Goal: Information Seeking & Learning: Learn about a topic

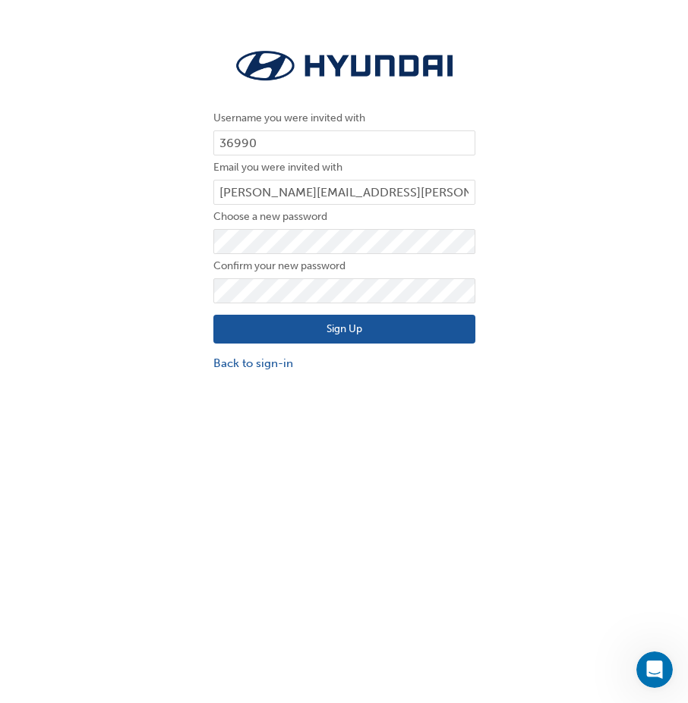
click at [318, 335] on button "Sign Up" at bounding box center [344, 329] width 262 height 29
click at [329, 332] on button "Sign Up" at bounding box center [344, 329] width 262 height 29
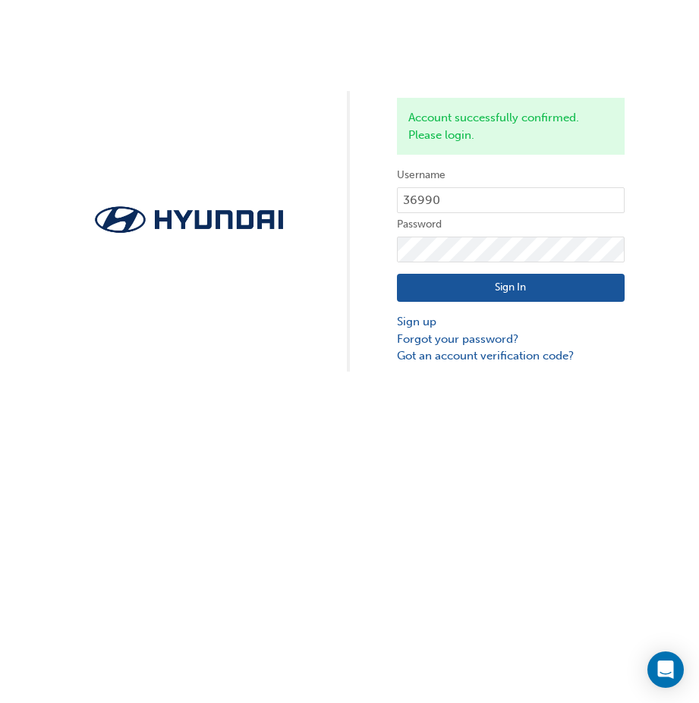
click at [480, 291] on button "Sign In" at bounding box center [511, 288] width 228 height 29
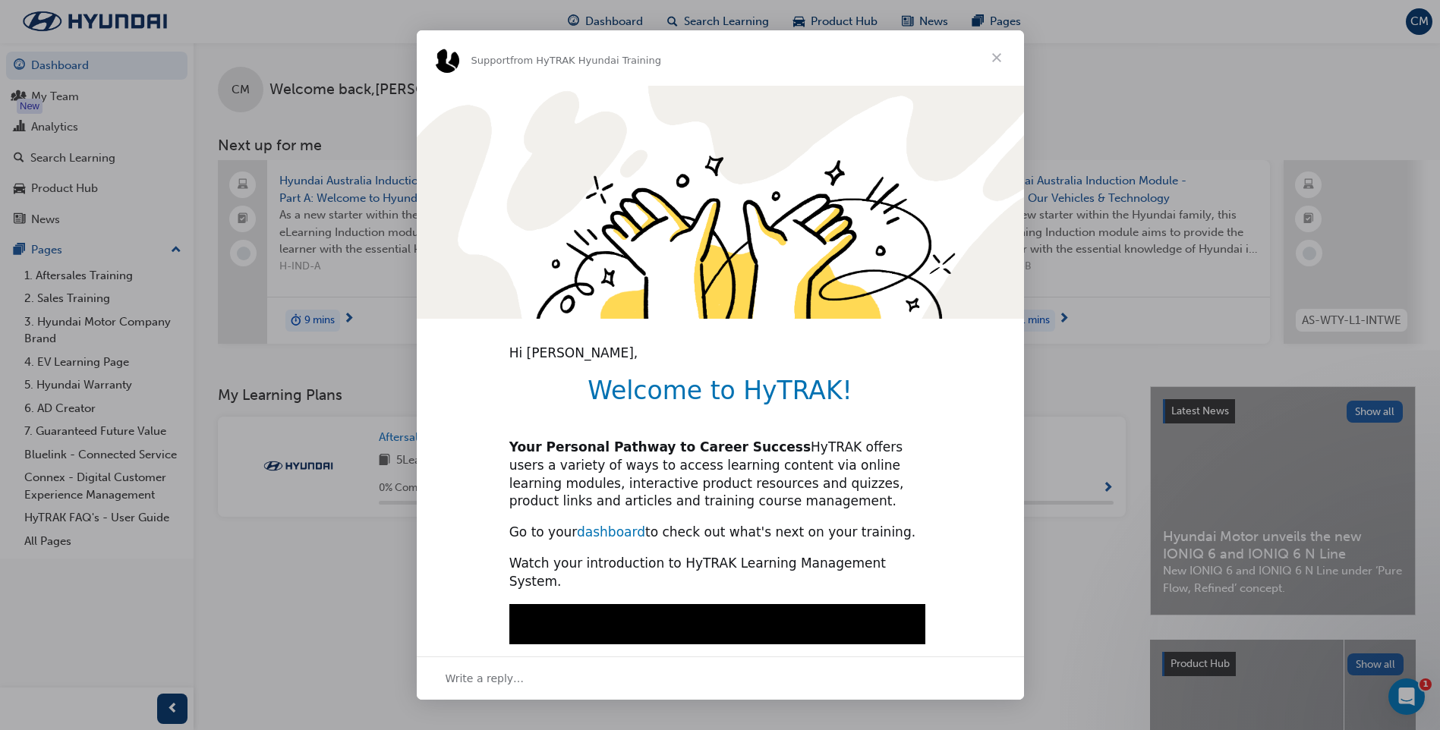
click at [596, 536] on link "dashboard" at bounding box center [611, 531] width 68 height 15
type input "2939717"
click at [698, 60] on span "Close" at bounding box center [996, 57] width 55 height 55
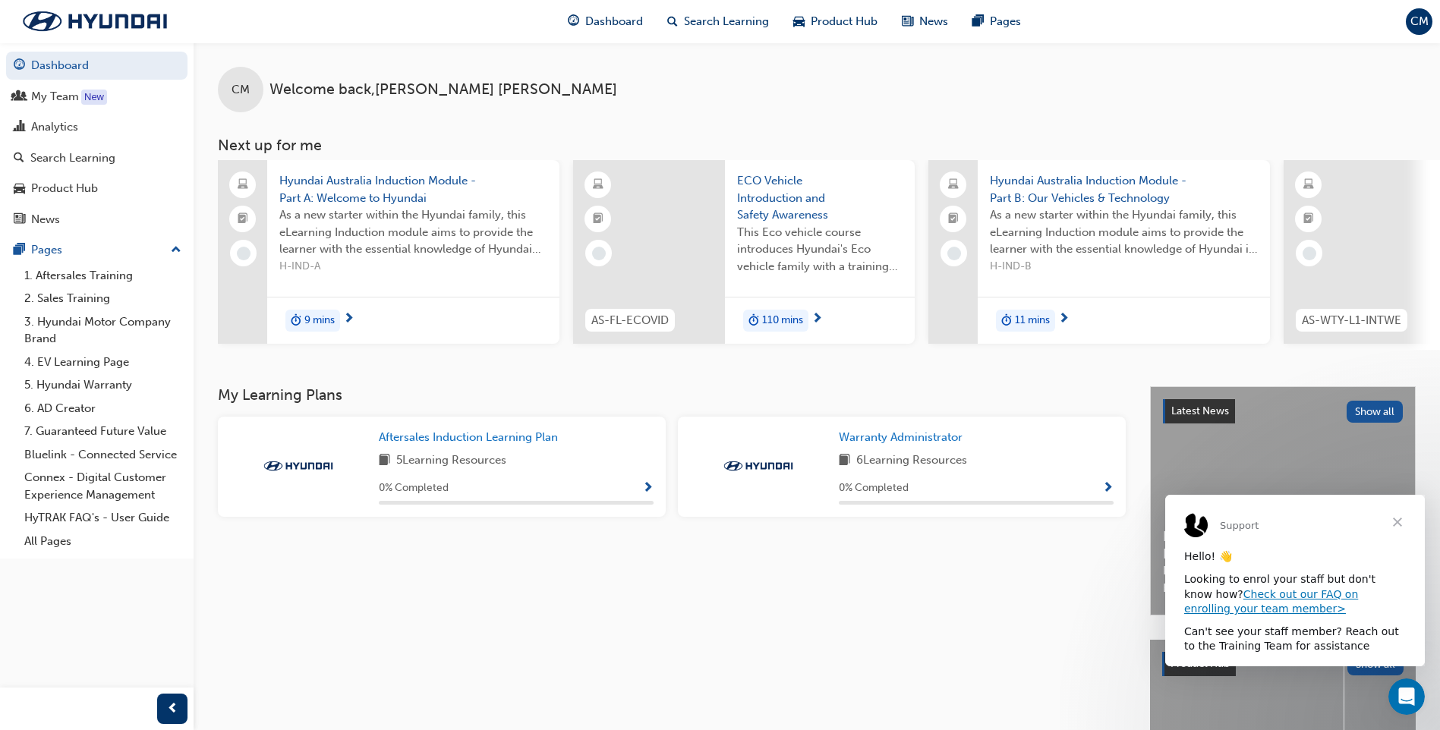
click at [1397, 519] on span "Close" at bounding box center [1397, 522] width 55 height 55
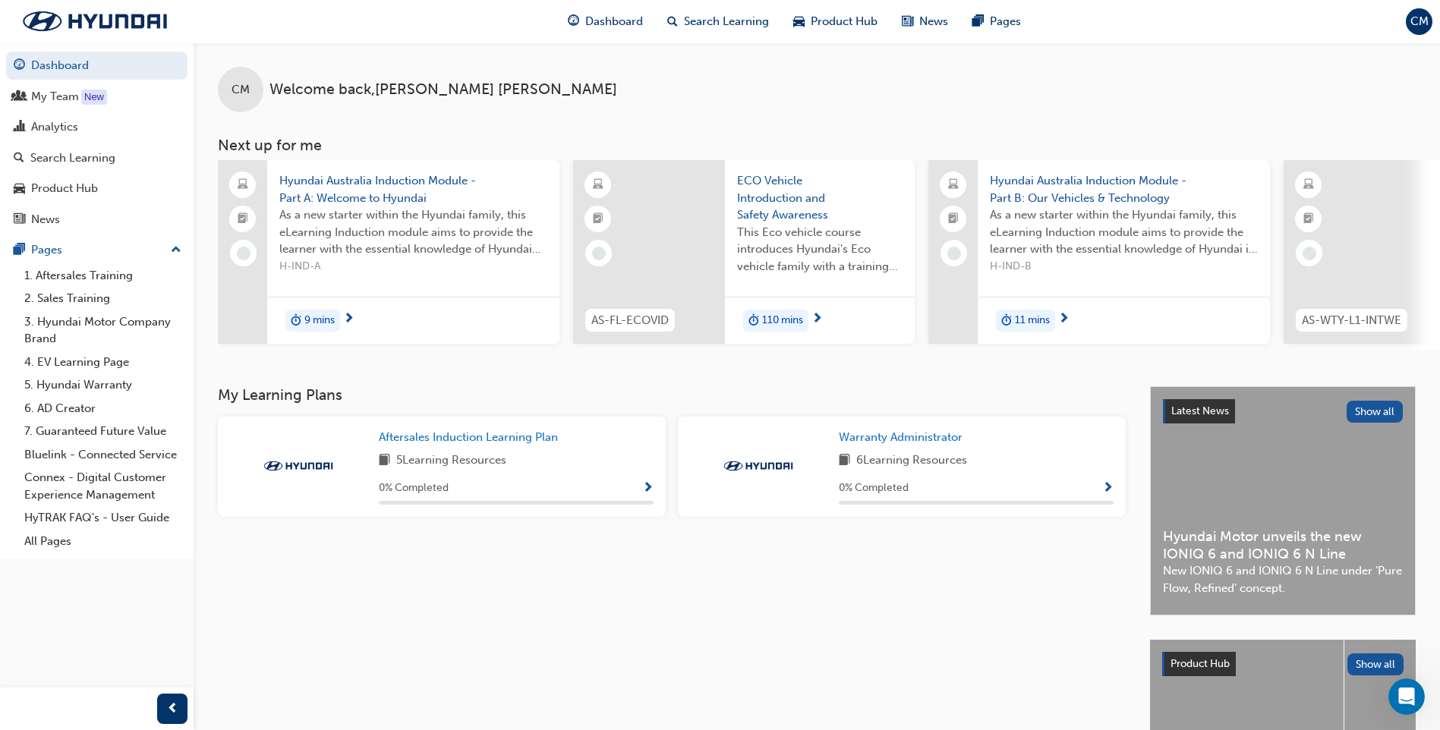
click at [299, 319] on span "duration-icon" at bounding box center [296, 321] width 11 height 20
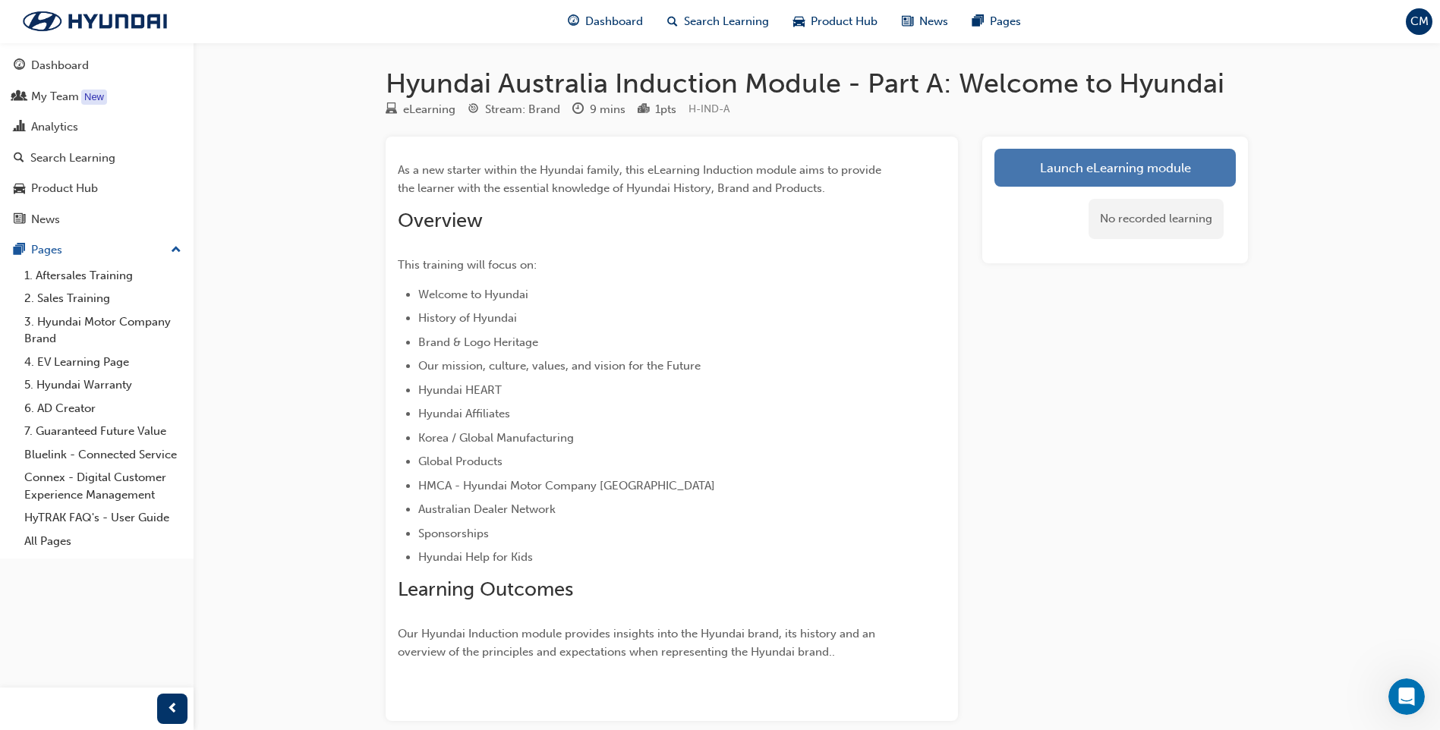
click at [1049, 169] on link "Launch eLearning module" at bounding box center [1114, 168] width 241 height 38
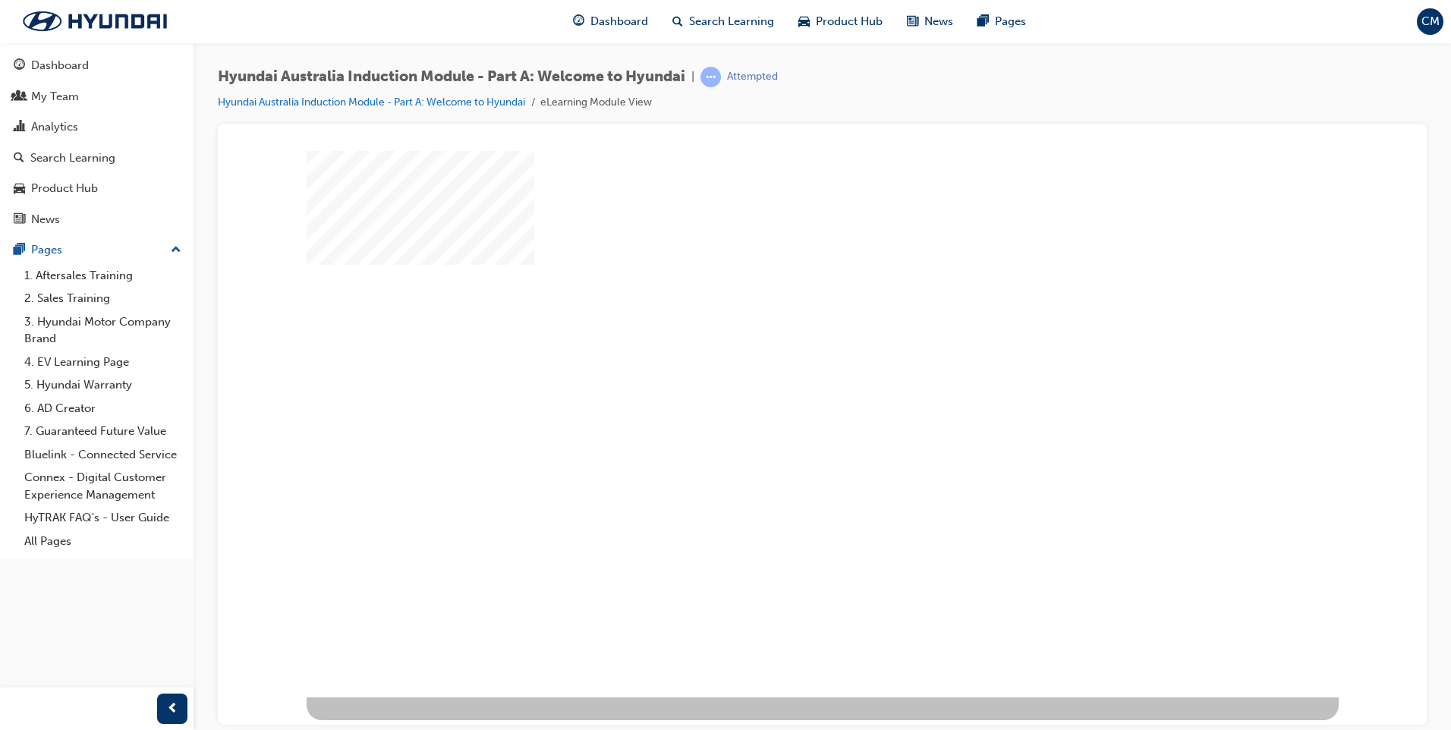
click at [779, 379] on div "play" at bounding box center [779, 379] width 0 height 0
